Goal: Transaction & Acquisition: Subscribe to service/newsletter

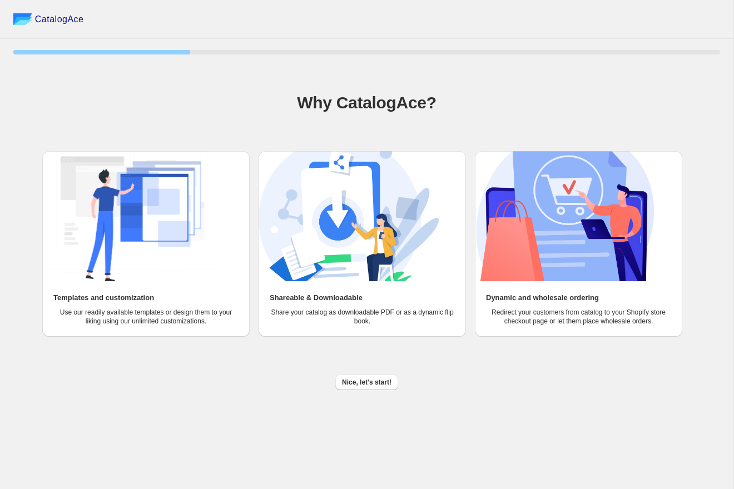
click at [365, 373] on div "Nice, let's start!" at bounding box center [362, 378] width 716 height 24
click at [363, 384] on span "Nice, let's start!" at bounding box center [366, 382] width 49 height 9
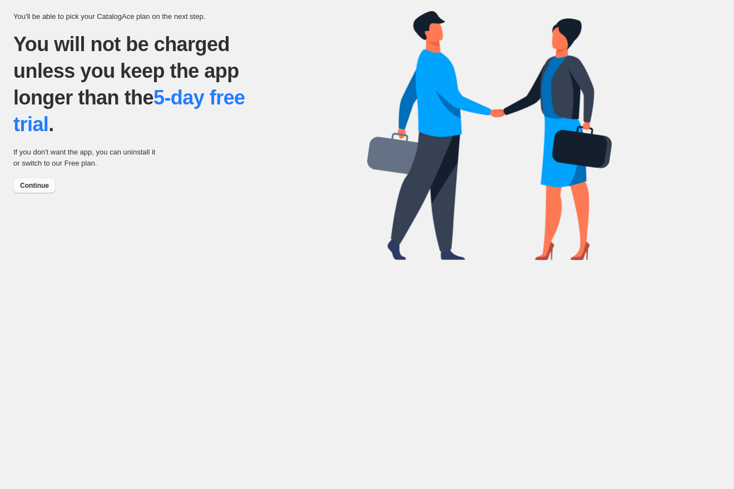
click at [43, 184] on span "Continue" at bounding box center [34, 185] width 29 height 9
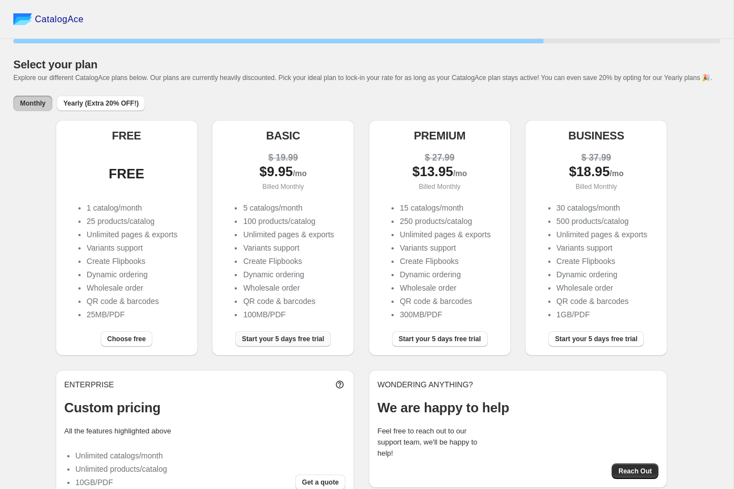
click at [289, 344] on span "Start your 5 days free trial" at bounding box center [283, 339] width 82 height 9
